Goal: Use online tool/utility: Utilize a website feature to perform a specific function

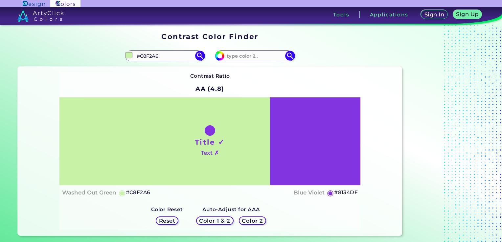
type input "#e6f2a6"
type input "#E6F2A6"
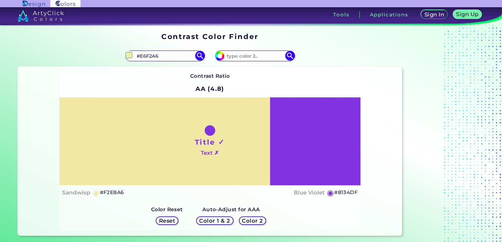
type input "#f2d2a6"
type input "#F2D2A6"
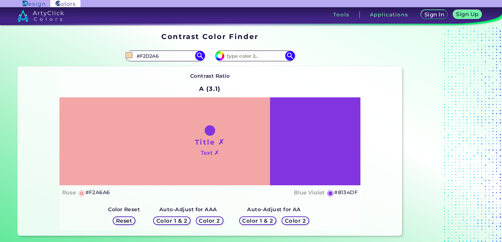
type input "#f2a6a6"
type input "#F2A6A6"
type input "#f2aba6"
type input "#F2ABA6"
type input "#f2ada6"
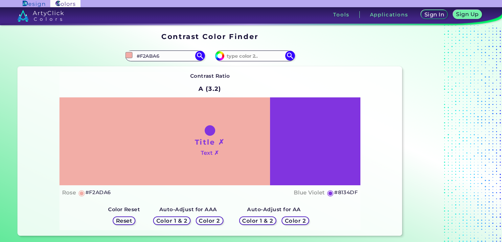
type input "#F2ADA6"
type input "#f2b1a6"
type input "#F2B1A6"
type input "#f2bda6"
type input "#F2BDA6"
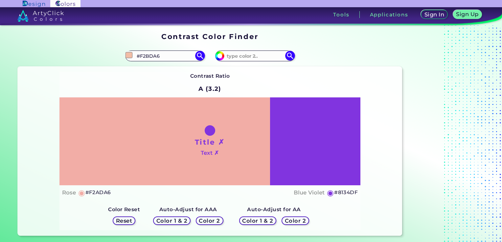
type input "#f2daa6"
type input "#F2DAA6"
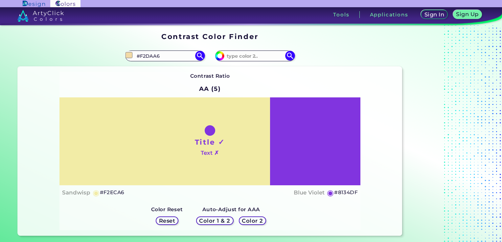
type input "#f2eca6"
type input "#F2ECA6"
type input "#f2f0a6"
type input "#F2F0A6"
type input "#f1f2a6"
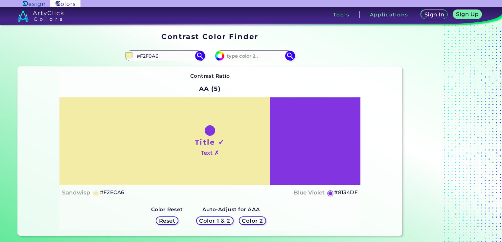
type input "#F1F2A6"
type input "#edf2a6"
type input "#EDF2A6"
type input "#f1f2a6"
type input "#F1F2A6"
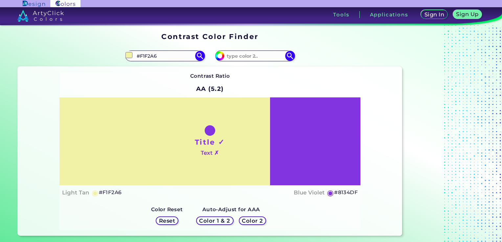
type input "#f2f0a6"
type input "#F2F0A6"
type input "#f2e8a6"
type input "#F2E8A6"
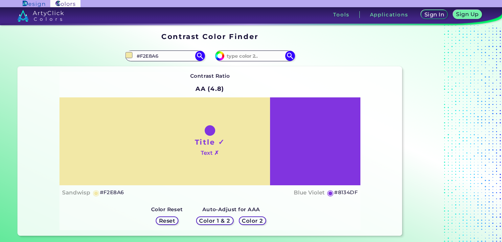
type input "#f2e6a6"
type input "#F2E6A6"
type input "#f2e6a6"
click at [256, 57] on input at bounding box center [254, 56] width 61 height 9
type input "ffffff"
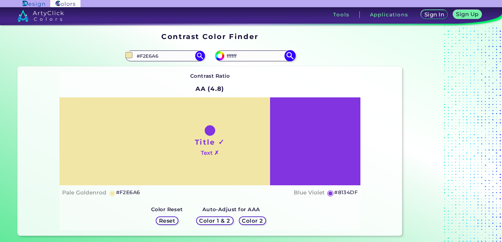
type input "#ffffff"
type input "#FFFFFF"
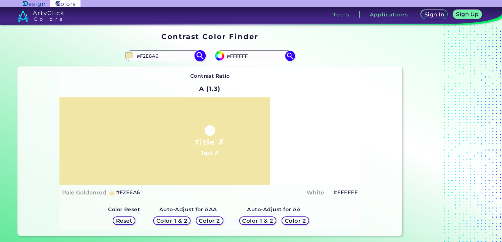
click at [168, 57] on input "#F2E6A6" at bounding box center [164, 56] width 61 height 9
click at [202, 55] on img at bounding box center [199, 55] width 11 height 11
click at [129, 54] on input "#f2e6a6" at bounding box center [129, 55] width 8 height 8
type input "#f2f0a6"
type input "#F2F0A6"
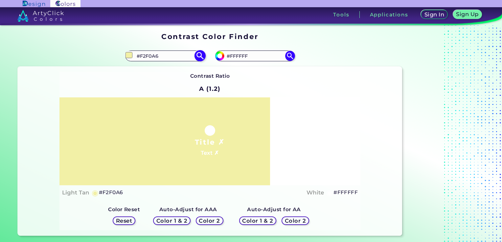
type input "#f1f2a6"
type input "#F1F2A6"
type input "#edf2a6"
type input "#EDF2A6"
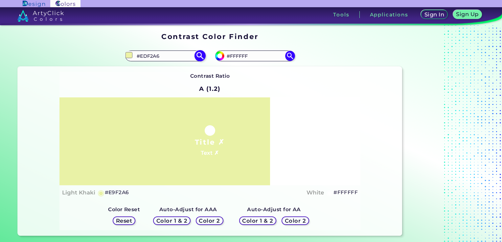
type input "#e9f2a6"
type input "#E9F2A6"
type input "#e6f2a6"
type input "#E6F2A6"
type input "#def2a6"
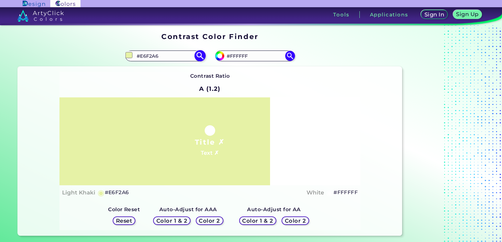
type input "#DEF2A6"
type input "#daf2a6"
type input "#DAF2A6"
type input "#d7f2a6"
type input "#D7F2A6"
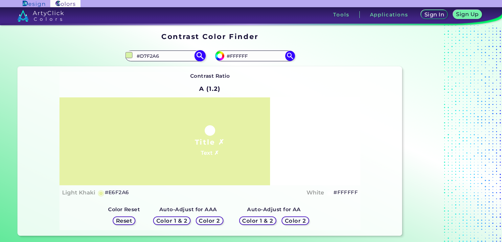
type input "#d4f2a6"
type input "#D4F2A6"
type input "#d0f2a6"
type input "#D0F2A6"
type input "#c8f2a6"
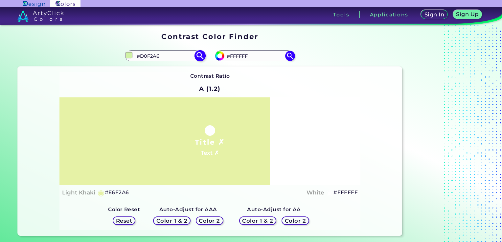
type input "#C8F2A6"
type input "#c4f2a6"
type input "#C4F2A6"
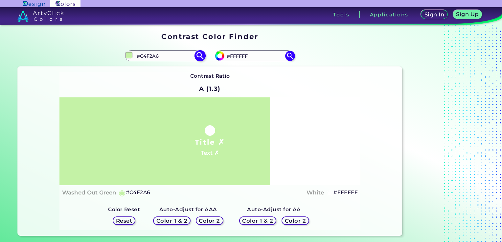
type input "#c1f2a6"
type input "#C1F2A6"
type input "#c4f2a6"
type input "#C4F2A6"
type input "#c8f2a6"
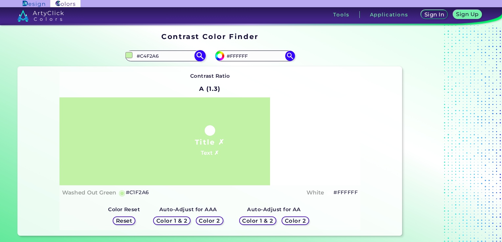
type input "#C8F2A6"
type input "#ccf2a6"
type input "#CCF2A6"
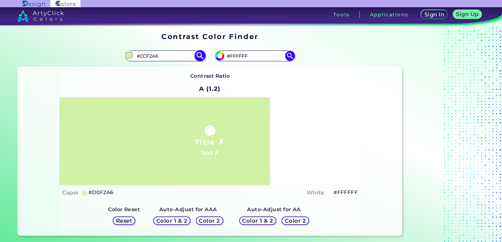
type input "#d0f2a6"
type input "#D0F2A6"
type input "#d4f2a6"
type input "#D4F2A6"
type input "#d7f2a6"
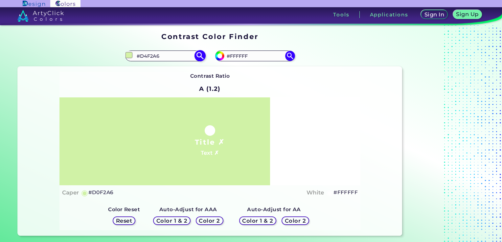
type input "#D7F2A6"
type input "#daf2a6"
type input "#DAF2A6"
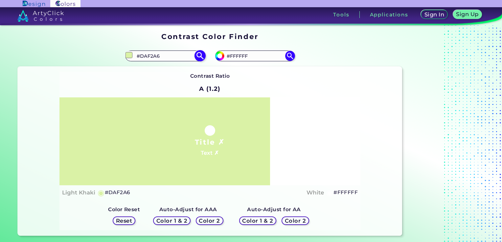
type input "#e2f2a6"
type input "#E2F2A6"
type input "#e6f2a6"
type input "#E6F2A6"
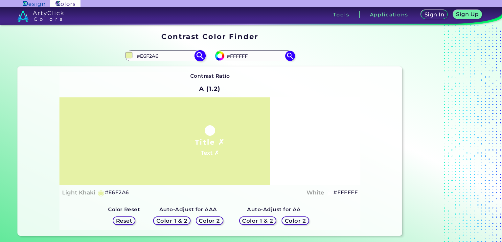
type input "#e9f2a6"
type input "#E9F2A6"
type input "#edf2a6"
type input "#EDF2A6"
type input "#f1f2a6"
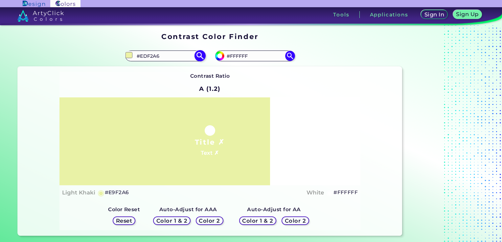
type input "#F1F2A6"
type input "#f2f0a6"
type input "#F2F0A6"
type input "#f2eca6"
type input "#F2ECA6"
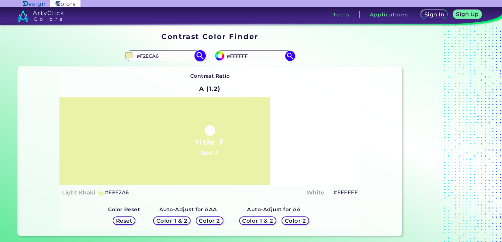
type input "#f2e8a6"
type input "#F2E8A6"
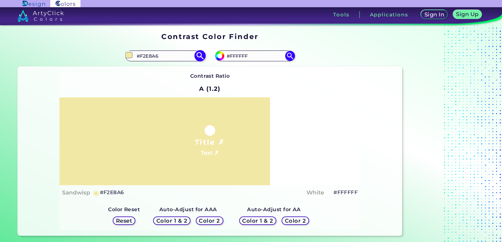
type input "#f2eca6"
type input "#F2ECA6"
type input "#f2f0a6"
type input "#F2F0A6"
type input "#f1f2a6"
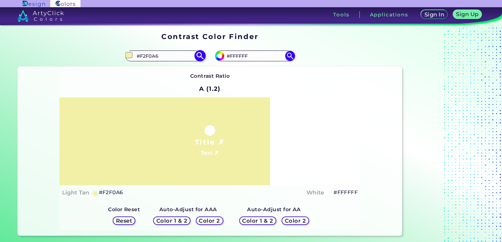
type input "#F1F2A6"
type input "#edf2a6"
type input "#EDF2A6"
type input "#e9f2a6"
type input "#E9F2A6"
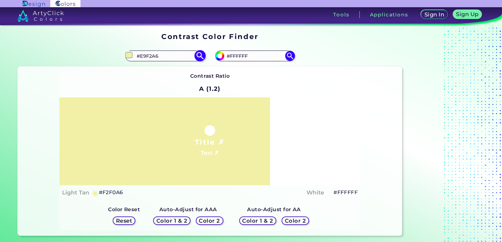
type input "#e6f2a6"
type input "#E6F2A6"
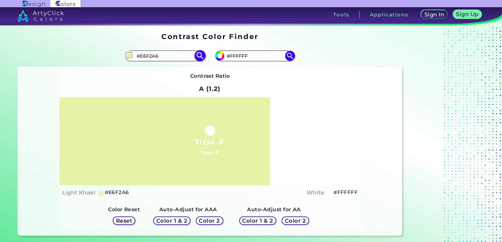
type input "#e9f2a6"
type input "#E9F2A6"
type input "#edf2a6"
type input "#EDF2A6"
type input "#f1f2a6"
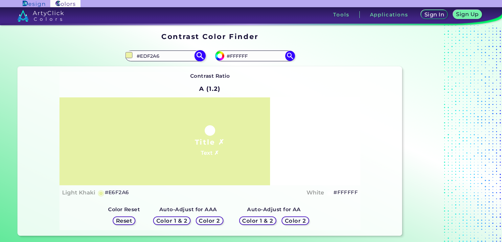
type input "#F1F2A6"
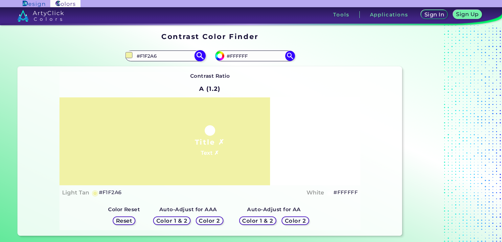
type input "#f1f2a6"
click at [161, 56] on input "#F1F2A6" at bounding box center [164, 56] width 61 height 9
drag, startPoint x: 161, startPoint y: 56, endPoint x: 131, endPoint y: 54, distance: 29.3
click at [131, 54] on div "#f1f2a6 #F1F2A6" at bounding box center [165, 56] width 80 height 11
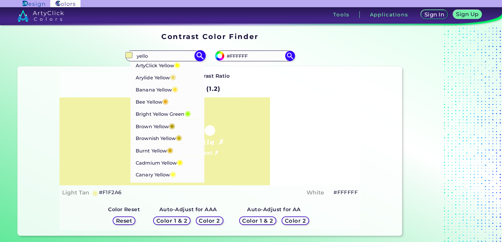
type input "yello"
click at [159, 177] on p "Canary Yellow ◉" at bounding box center [156, 174] width 40 height 12
type input "#fffe40"
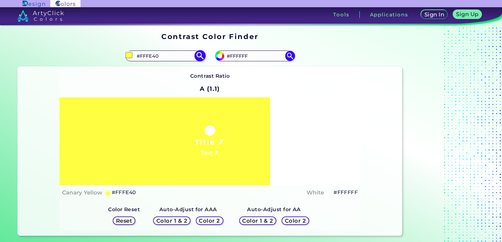
click at [129, 56] on input "#fffe40" at bounding box center [129, 55] width 8 height 8
click at [161, 57] on input "#FFFE40" at bounding box center [164, 56] width 61 height 9
type input "#"
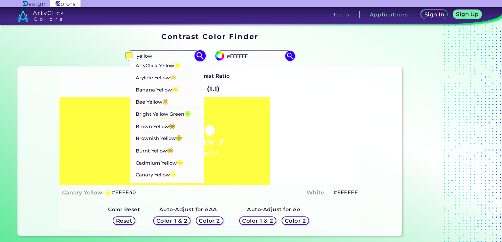
type input "yellow"
click at [174, 164] on p "Cadmium Yellow ◉" at bounding box center [159, 162] width 47 height 12
type input "#fff600"
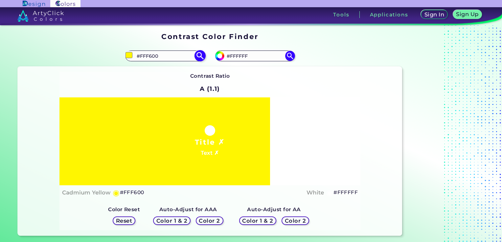
click at [161, 55] on input "#FFF600" at bounding box center [164, 56] width 61 height 9
type input "#"
click at [130, 56] on input "#fff600" at bounding box center [129, 55] width 8 height 8
click at [163, 58] on input at bounding box center [164, 56] width 61 height 9
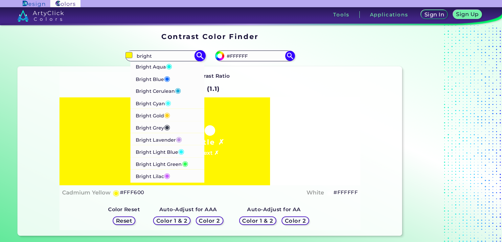
type input "bright"
click at [169, 115] on span "◉" at bounding box center [167, 114] width 6 height 9
type input "#fdd017"
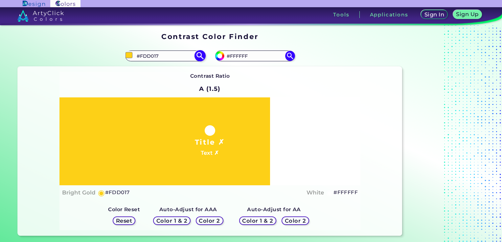
drag, startPoint x: 168, startPoint y: 55, endPoint x: 137, endPoint y: 53, distance: 31.2
click at [137, 53] on input "#FDD017" at bounding box center [164, 56] width 61 height 9
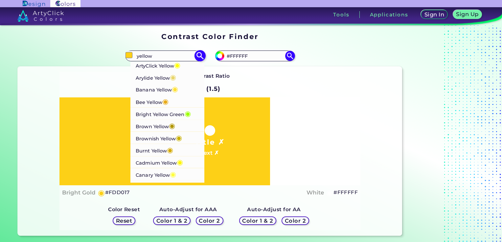
type input "yellow"
click at [179, 65] on span "◉" at bounding box center [177, 64] width 6 height 9
type input "#ffff00"
type input "#FFFF00"
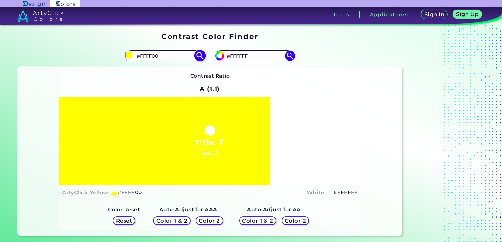
click at [168, 56] on input "#FFFF00" at bounding box center [164, 56] width 61 height 9
